Goal: Information Seeking & Learning: Learn about a topic

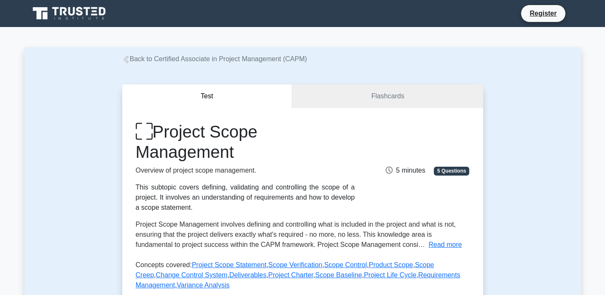
click at [171, 56] on link "Back to Certified Associate in Project Management (CAPM)" at bounding box center [214, 58] width 185 height 7
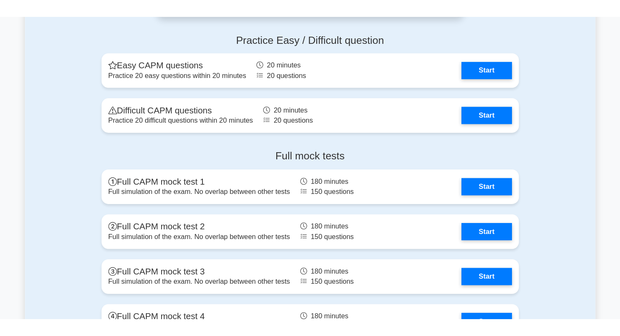
scroll to position [2135, 0]
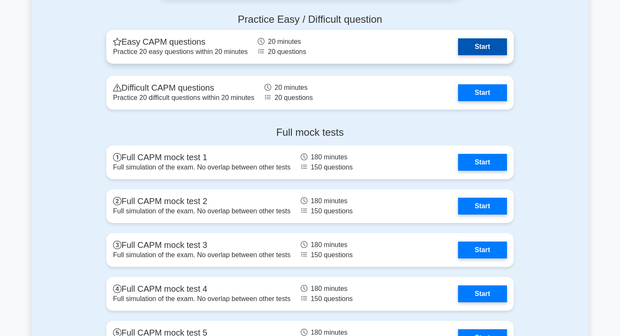
click at [464, 46] on link "Start" at bounding box center [482, 46] width 49 height 17
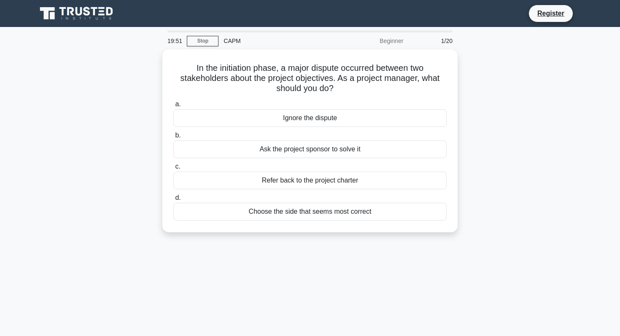
click at [326, 276] on div "19:51 Stop CAPM Beginner 1/20 In the initiation phase, a major dispute occurred…" at bounding box center [310, 240] width 556 height 421
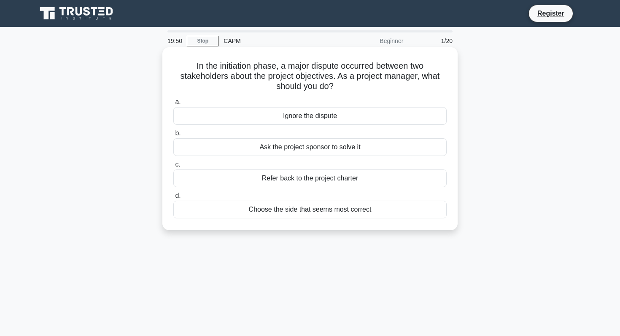
click at [322, 180] on div "Refer back to the project charter" at bounding box center [309, 178] width 273 height 18
click at [173, 167] on input "c. Refer back to the project charter" at bounding box center [173, 164] width 0 height 5
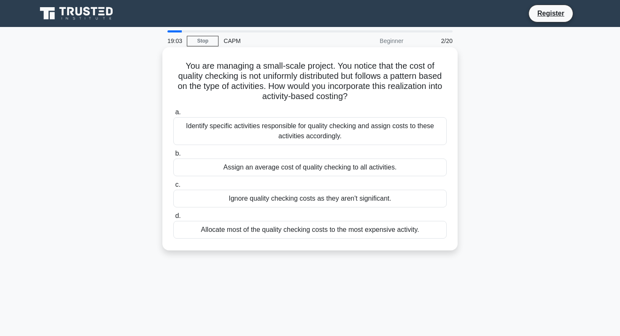
click at [300, 130] on div "Identify specific activities responsible for quality checking and assign costs …" at bounding box center [309, 131] width 273 height 28
click at [173, 115] on input "a. Identify specific activities responsible for quality checking and assign cos…" at bounding box center [173, 112] width 0 height 5
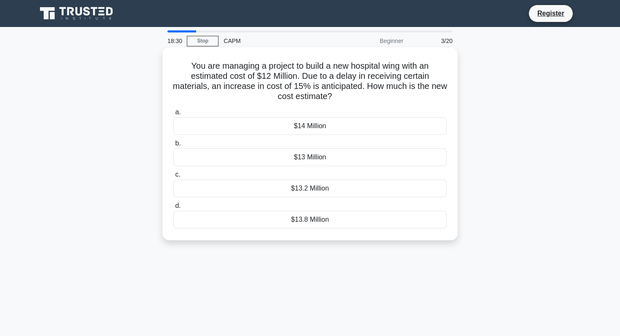
click at [298, 151] on div "$13 Million" at bounding box center [309, 157] width 273 height 18
click at [173, 146] on input "b. $13 Million" at bounding box center [173, 143] width 0 height 5
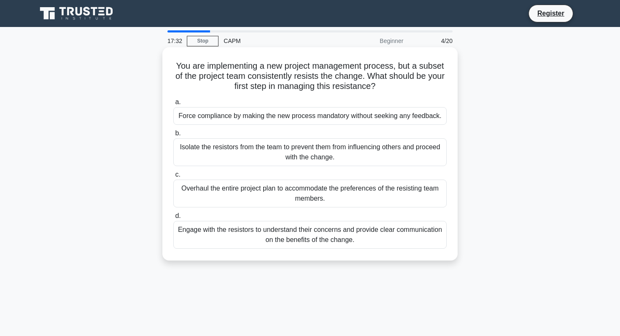
click at [290, 238] on div "Engage with the resistors to understand their concerns and provide clear commun…" at bounding box center [309, 235] width 273 height 28
click at [173, 219] on input "d. Engage with the resistors to understand their concerns and provide clear com…" at bounding box center [173, 215] width 0 height 5
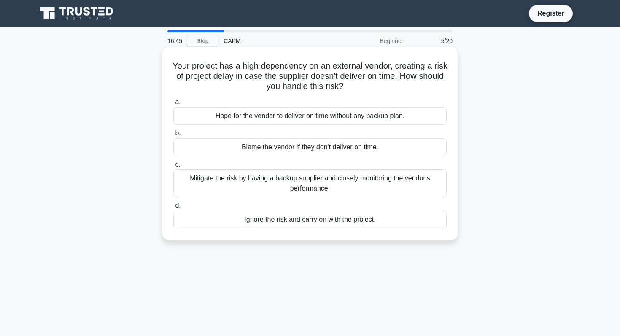
click at [276, 163] on label "c. Mitigate the risk by having a backup supplier and closely monitoring the ven…" at bounding box center [309, 178] width 273 height 38
click at [173, 163] on input "c. Mitigate the risk by having a backup supplier and closely monitoring the ven…" at bounding box center [173, 164] width 0 height 5
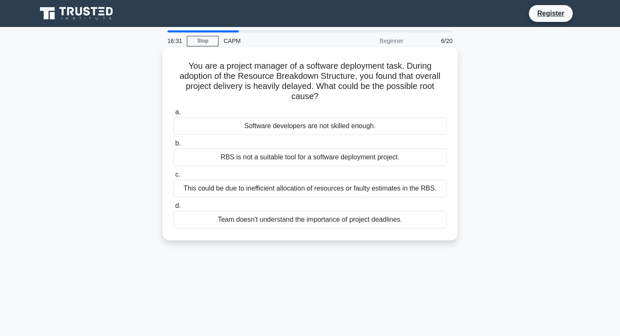
click at [270, 186] on div "This could be due to inefficient allocation of resources or faulty estimates in…" at bounding box center [309, 189] width 273 height 18
click at [173, 177] on input "c. This could be due to inefficient allocation of resources or faulty estimates…" at bounding box center [173, 174] width 0 height 5
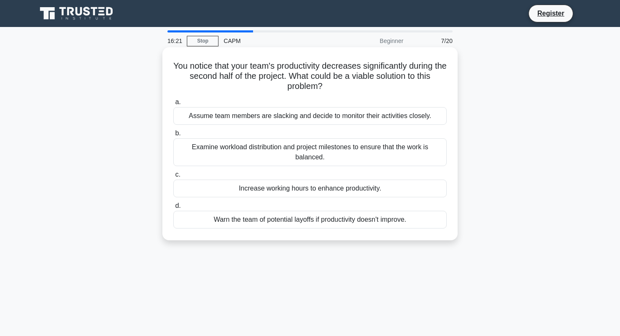
click at [192, 159] on div "Examine workload distribution and project milestones to ensure that the work is…" at bounding box center [309, 152] width 273 height 28
click at [173, 136] on input "b. Examine workload distribution and project milestones to ensure that the work…" at bounding box center [173, 133] width 0 height 5
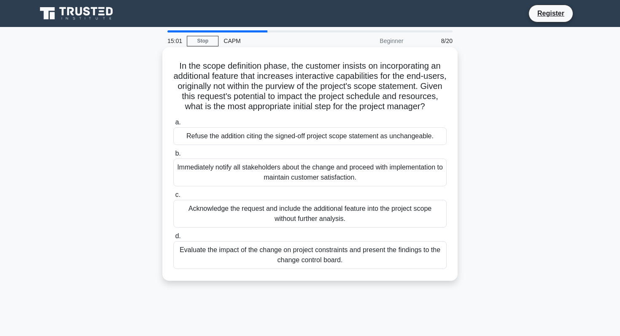
click at [331, 254] on div "Evaluate the impact of the change on project constraints and present the findin…" at bounding box center [309, 255] width 273 height 28
click at [173, 239] on input "d. Evaluate the impact of the change on project constraints and present the fin…" at bounding box center [173, 236] width 0 height 5
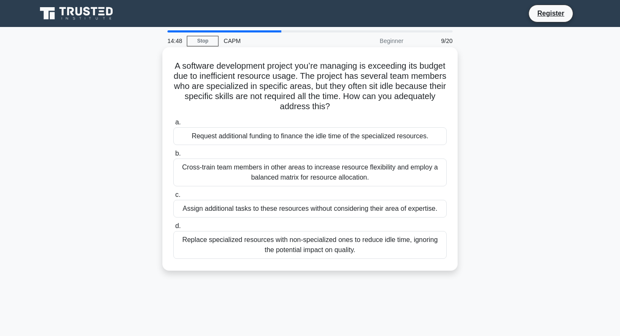
click at [317, 179] on div "Cross-train team members in other areas to increase resource flexibility and em…" at bounding box center [309, 172] width 273 height 28
click at [173, 156] on input "b. Cross-train team members in other areas to increase resource flexibility and…" at bounding box center [173, 153] width 0 height 5
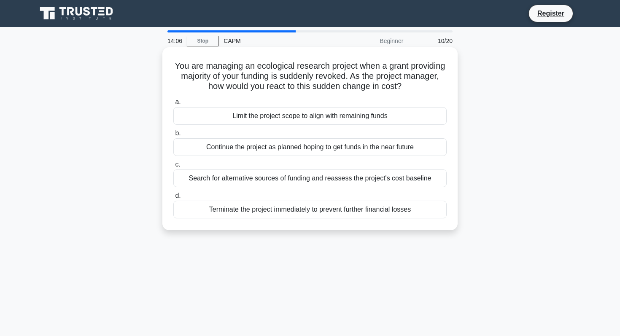
click at [306, 179] on div "Search for alternative sources of funding and reassess the project's cost basel…" at bounding box center [309, 178] width 273 height 18
click at [173, 167] on input "c. Search for alternative sources of funding and reassess the project's cost ba…" at bounding box center [173, 164] width 0 height 5
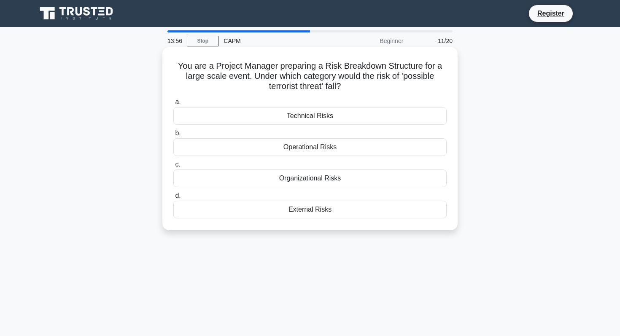
click at [321, 214] on div "External Risks" at bounding box center [309, 210] width 273 height 18
click at [173, 199] on input "d. External Risks" at bounding box center [173, 195] width 0 height 5
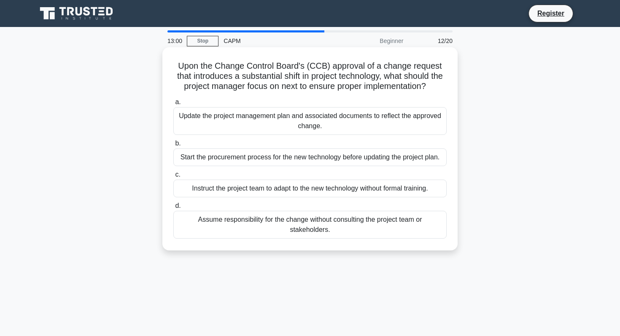
click at [200, 129] on div "Update the project management plan and associated documents to reflect the appr…" at bounding box center [309, 121] width 273 height 28
click at [173, 105] on input "a. Update the project management plan and associated documents to reflect the a…" at bounding box center [173, 101] width 0 height 5
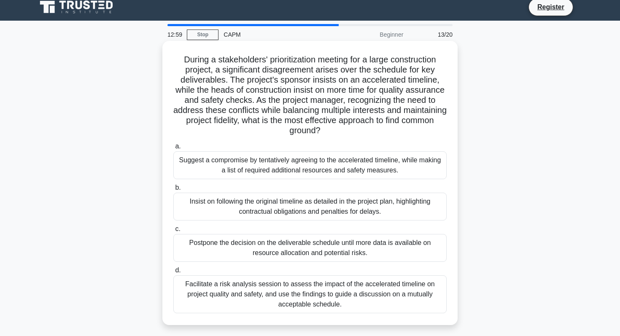
scroll to position [8, 0]
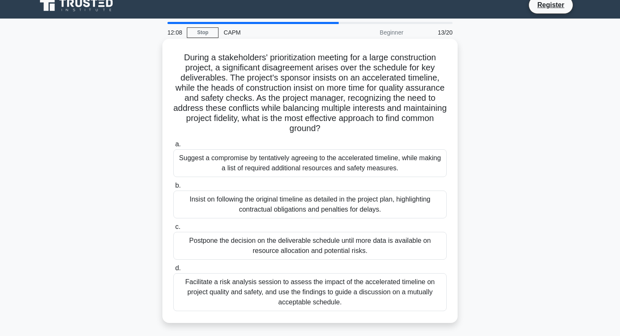
click at [274, 286] on div "Facilitate a risk analysis session to assess the impact of the accelerated time…" at bounding box center [309, 292] width 273 height 38
click at [173, 271] on input "d. Facilitate a risk analysis session to assess the impact of the accelerated t…" at bounding box center [173, 268] width 0 height 5
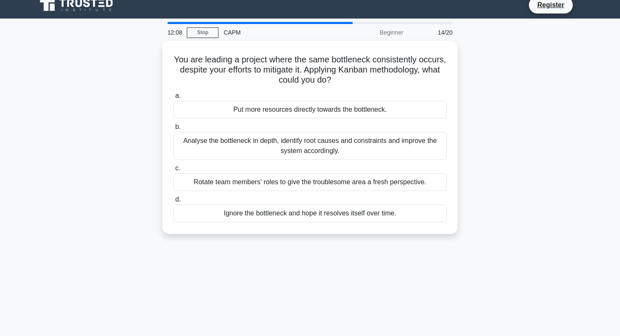
scroll to position [0, 0]
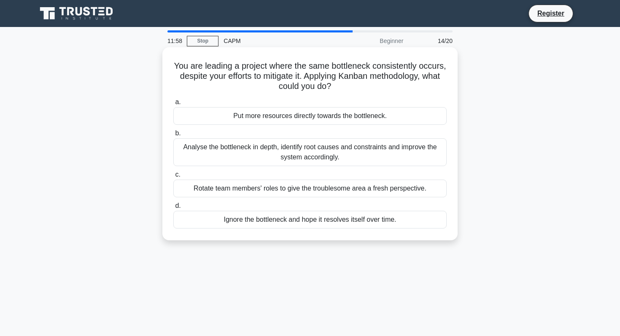
click at [300, 156] on div "Analyse the bottleneck in depth, identify root causes and constraints and impro…" at bounding box center [309, 152] width 273 height 28
click at [173, 136] on input "b. Analyse the bottleneck in depth, identify root causes and constraints and im…" at bounding box center [173, 133] width 0 height 5
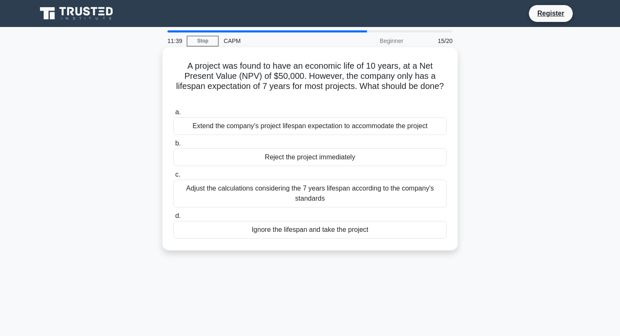
click at [285, 199] on div "Adjust the calculations considering the 7 years lifespan according to the compa…" at bounding box center [309, 194] width 273 height 28
click at [173, 177] on input "c. Adjust the calculations considering the 7 years lifespan according to the co…" at bounding box center [173, 174] width 0 height 5
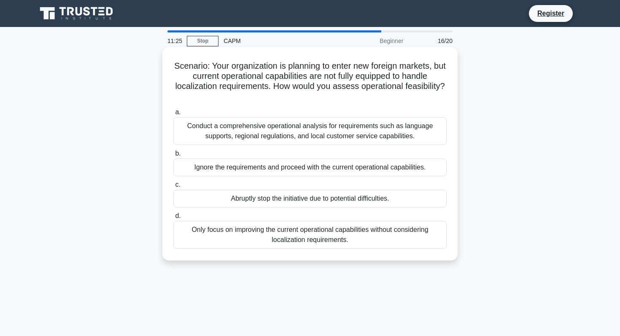
click at [317, 136] on div "Conduct a comprehensive operational analysis for requirements such as language …" at bounding box center [309, 131] width 273 height 28
click at [173, 115] on input "a. Conduct a comprehensive operational analysis for requirements such as langua…" at bounding box center [173, 112] width 0 height 5
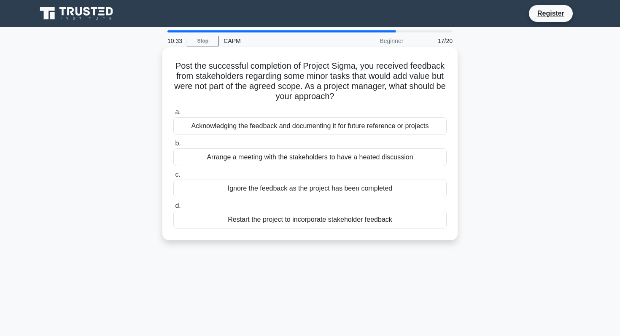
click at [277, 129] on div "Acknowledging the feedback and documenting it for future reference or projects" at bounding box center [309, 126] width 273 height 18
click at [173, 115] on input "a. Acknowledging the feedback and documenting it for future reference or projec…" at bounding box center [173, 112] width 0 height 5
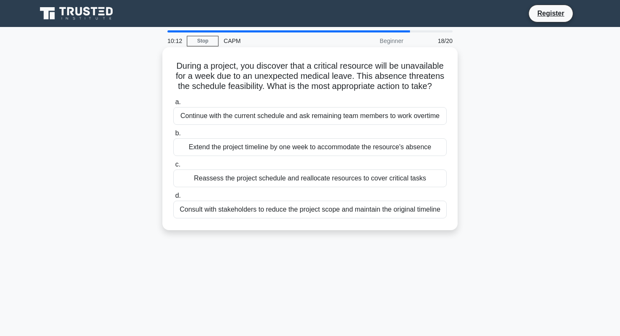
click at [295, 179] on div "Reassess the project schedule and reallocate resources to cover critical tasks" at bounding box center [309, 178] width 273 height 18
click at [173, 167] on input "c. Reassess the project schedule and reallocate resources to cover critical tas…" at bounding box center [173, 164] width 0 height 5
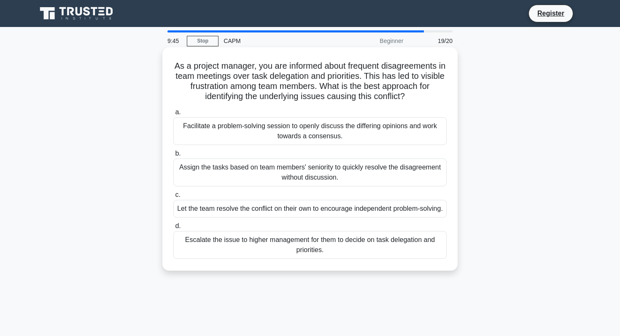
click at [268, 134] on div "Facilitate a problem-solving session to openly discuss the differing opinions a…" at bounding box center [309, 131] width 273 height 28
click at [173, 115] on input "a. Facilitate a problem-solving session to openly discuss the differing opinion…" at bounding box center [173, 112] width 0 height 5
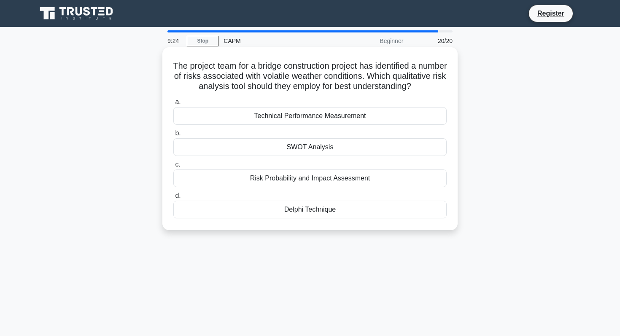
click at [355, 187] on div "Risk Probability and Impact Assessment" at bounding box center [309, 178] width 273 height 18
click at [173, 167] on input "c. Risk Probability and Impact Assessment" at bounding box center [173, 164] width 0 height 5
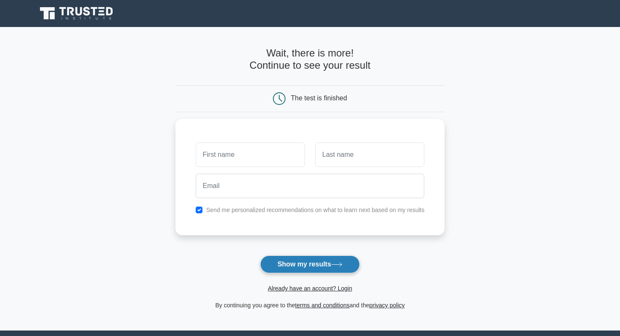
click at [338, 264] on icon at bounding box center [336, 264] width 11 height 5
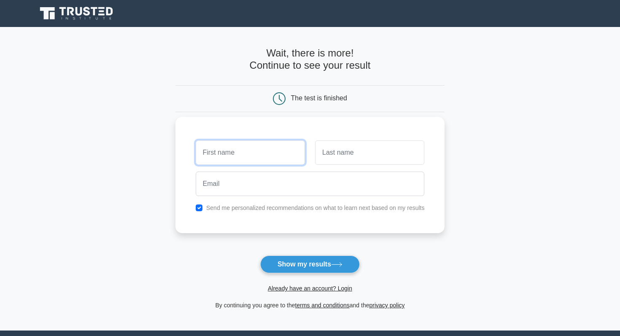
click at [233, 155] on input "text" at bounding box center [250, 152] width 109 height 24
type input "Shreya"
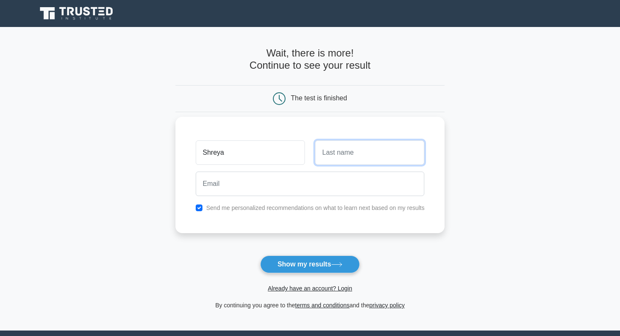
click at [323, 156] on input "text" at bounding box center [369, 152] width 109 height 24
type input "Nair"
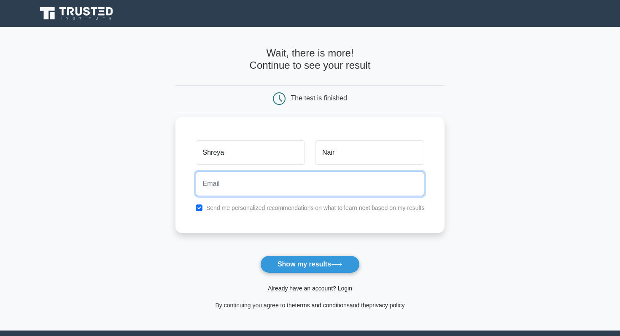
click at [338, 185] on input "email" at bounding box center [310, 184] width 229 height 24
type input "shnair05@icloud.com"
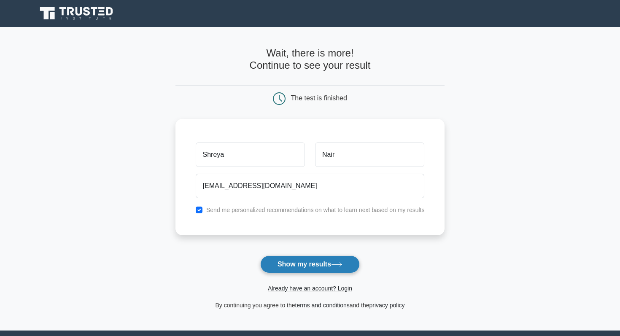
click at [311, 263] on button "Show my results" at bounding box center [309, 264] width 99 height 18
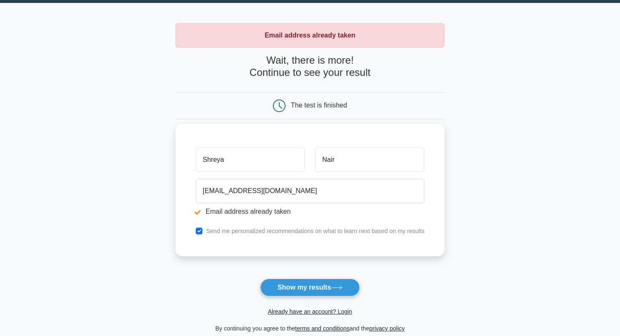
scroll to position [25, 0]
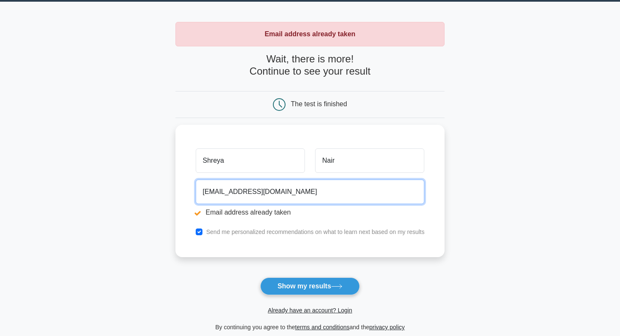
drag, startPoint x: 296, startPoint y: 194, endPoint x: 166, endPoint y: 176, distance: 131.9
click at [166, 175] on main "Email address already taken Wait, there is more! Continue to see your result Th…" at bounding box center [310, 177] width 620 height 351
click at [253, 183] on input "email" at bounding box center [310, 189] width 229 height 24
type input "san5503@psu.edu"
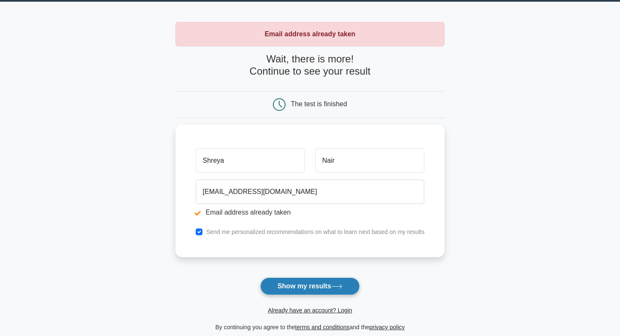
click at [301, 290] on button "Show my results" at bounding box center [309, 286] width 99 height 18
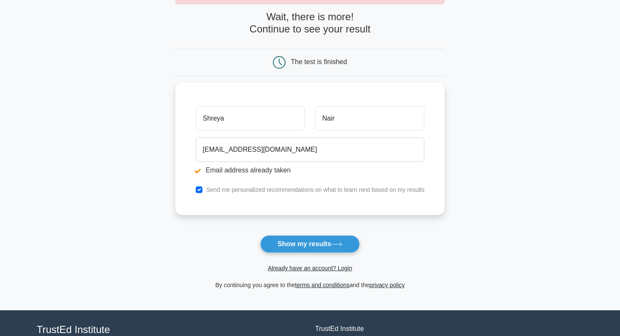
scroll to position [68, 0]
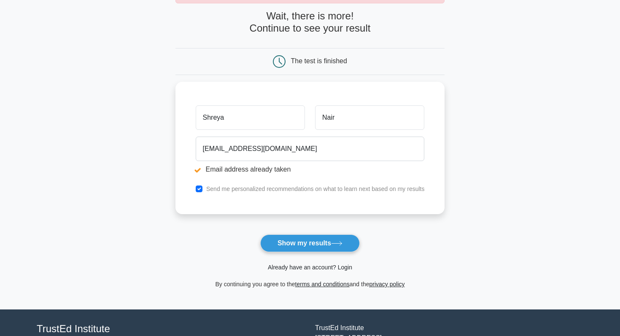
click at [311, 266] on link "Already have an account? Login" at bounding box center [310, 267] width 84 height 7
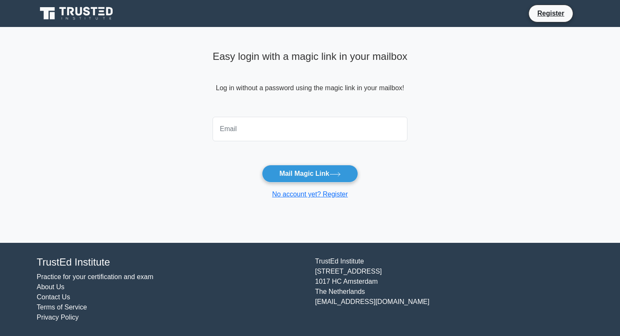
click at [271, 129] on input "email" at bounding box center [309, 129] width 195 height 24
type input "[EMAIL_ADDRESS][DOMAIN_NAME]"
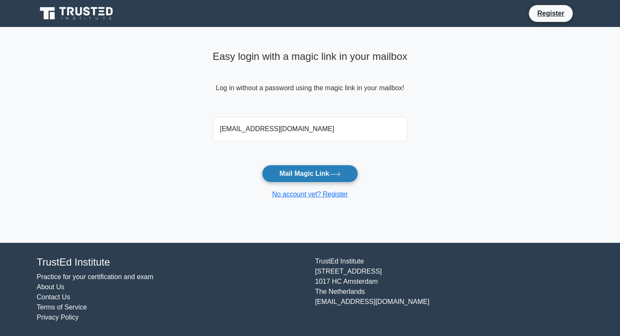
click at [304, 171] on button "Mail Magic Link" at bounding box center [310, 174] width 96 height 18
click at [54, 10] on icon at bounding box center [47, 13] width 15 height 12
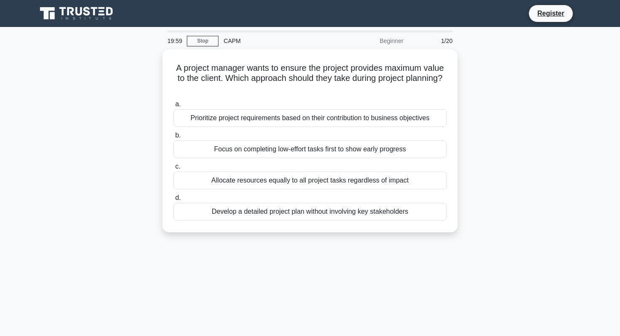
click at [84, 19] on icon at bounding box center [77, 13] width 81 height 16
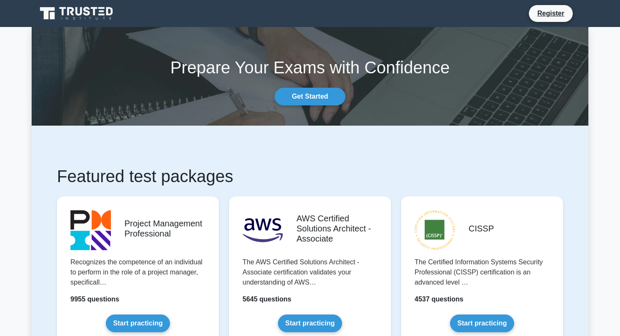
click at [96, 8] on icon at bounding box center [94, 11] width 7 height 8
click at [296, 99] on link "Get Started" at bounding box center [309, 97] width 71 height 18
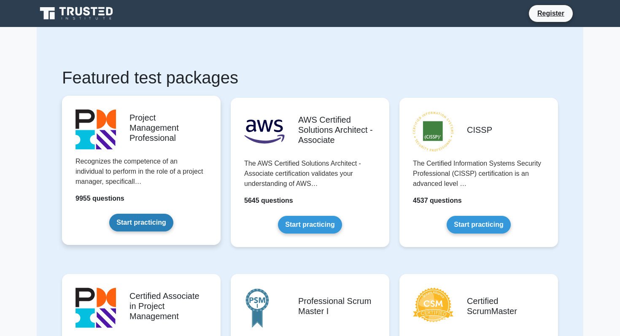
click at [121, 221] on link "Start practicing" at bounding box center [141, 223] width 64 height 18
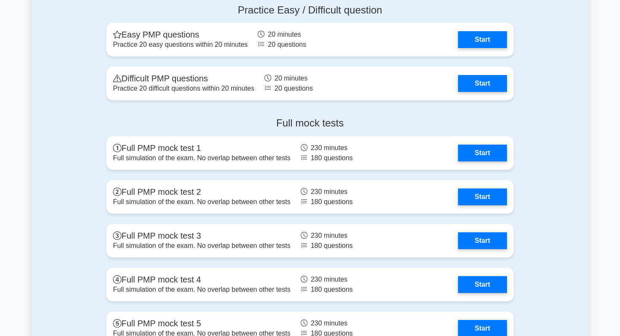
scroll to position [2343, 0]
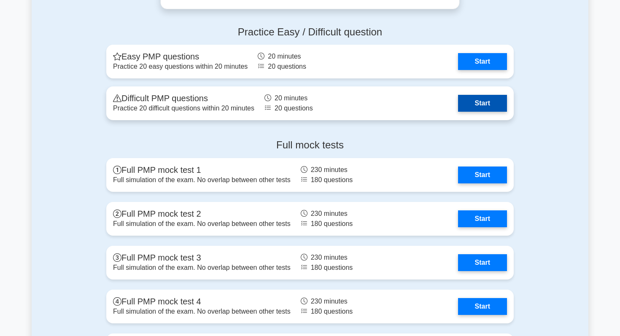
click at [468, 102] on link "Start" at bounding box center [482, 103] width 49 height 17
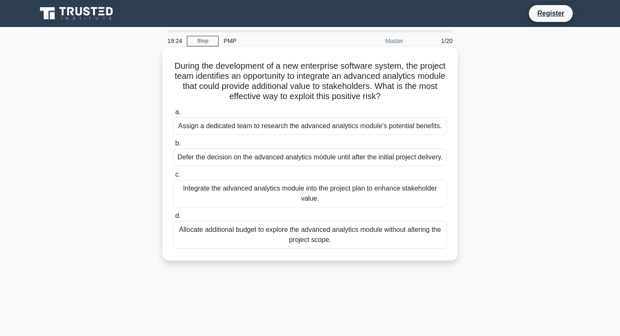
click at [306, 196] on div "Integrate the advanced analytics module into the project plan to enhance stakeh…" at bounding box center [309, 194] width 273 height 28
click at [173, 177] on input "c. Integrate the advanced analytics module into the project plan to enhance sta…" at bounding box center [173, 174] width 0 height 5
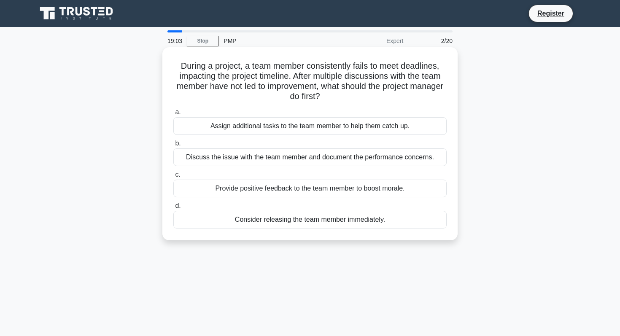
click at [270, 159] on div "Discuss the issue with the team member and document the performance concerns." at bounding box center [309, 157] width 273 height 18
click at [173, 146] on input "b. Discuss the issue with the team member and document the performance concerns." at bounding box center [173, 143] width 0 height 5
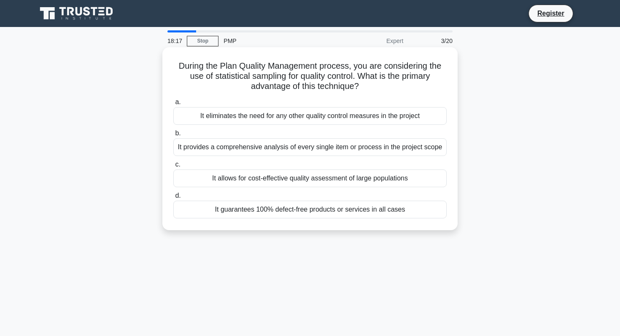
click at [252, 148] on div "It provides a comprehensive analysis of every single item or process in the pro…" at bounding box center [309, 147] width 273 height 18
click at [173, 136] on input "b. It provides a comprehensive analysis of every single item or process in the …" at bounding box center [173, 133] width 0 height 5
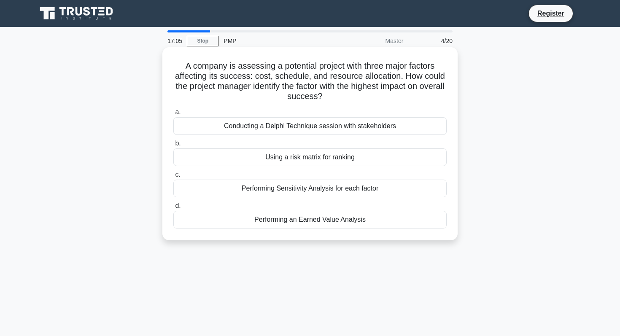
click at [285, 129] on div "Conducting a Delphi Technique session with stakeholders" at bounding box center [309, 126] width 273 height 18
click at [173, 115] on input "a. Conducting a Delphi Technique session with stakeholders" at bounding box center [173, 112] width 0 height 5
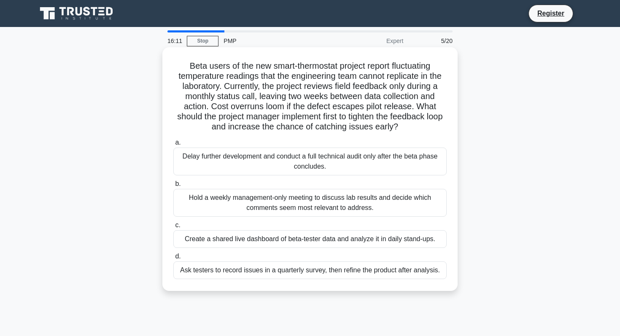
click at [283, 182] on label "b. Hold a weekly management-only meeting to discuss lab results and decide whic…" at bounding box center [309, 198] width 273 height 38
click at [173, 182] on input "b. Hold a weekly management-only meeting to discuss lab results and decide whic…" at bounding box center [173, 183] width 0 height 5
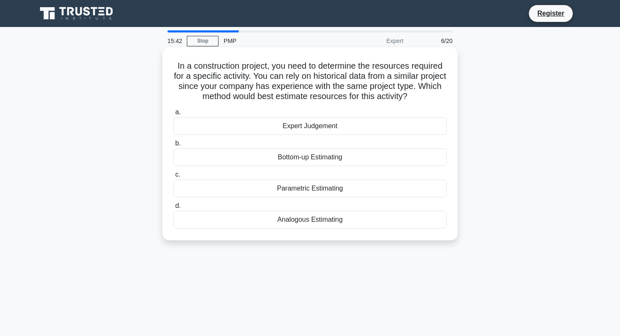
click at [315, 225] on div "Analogous Estimating" at bounding box center [309, 220] width 273 height 18
click at [173, 209] on input "d. Analogous Estimating" at bounding box center [173, 205] width 0 height 5
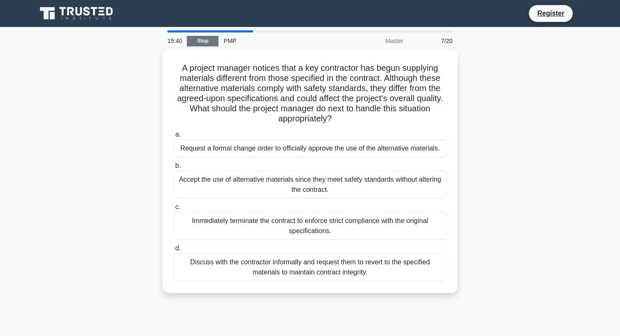
click at [217, 40] on link "Stop" at bounding box center [203, 41] width 32 height 11
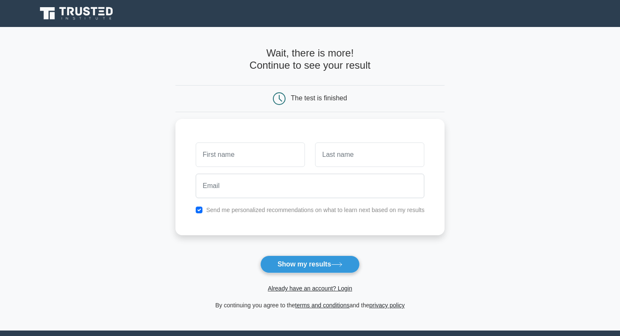
click at [87, 11] on icon at bounding box center [86, 11] width 7 height 9
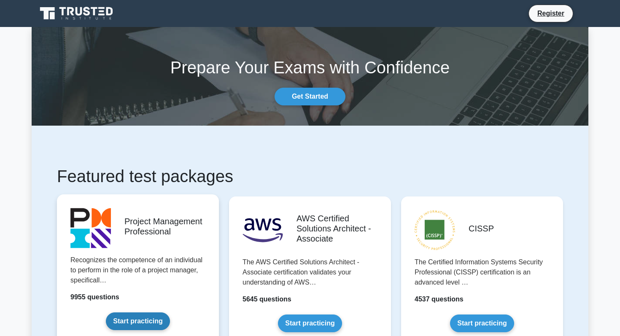
click at [128, 317] on link "Start practicing" at bounding box center [138, 321] width 64 height 18
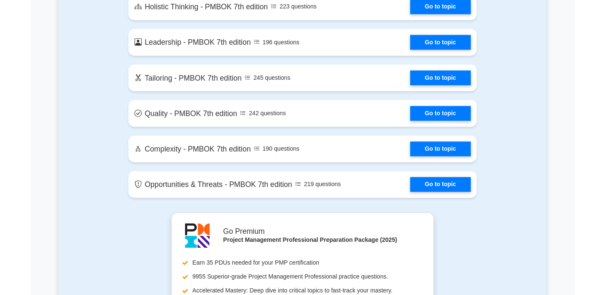
scroll to position [1907, 0]
